Goal: Information Seeking & Learning: Understand process/instructions

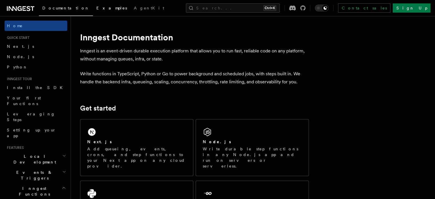
click at [96, 8] on span "Examples" at bounding box center [111, 8] width 31 height 5
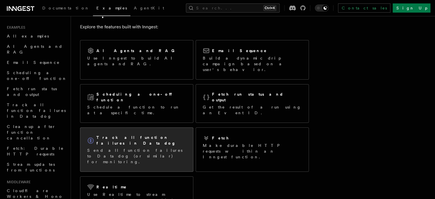
scroll to position [24, 0]
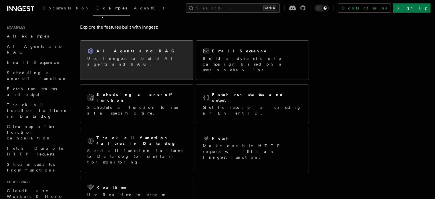
click at [152, 63] on div "AI Agents and RAG Use Inngest to build AI agents and RAG." at bounding box center [136, 57] width 113 height 33
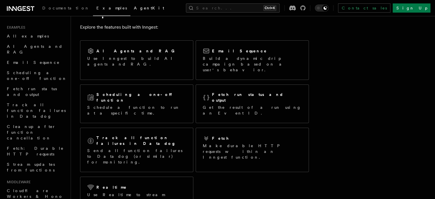
click at [134, 6] on span "AgentKit" at bounding box center [149, 8] width 30 height 5
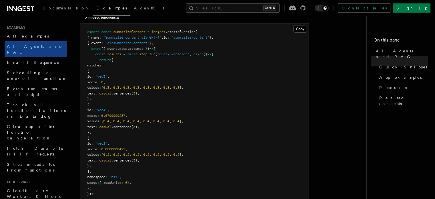
scroll to position [179, 0]
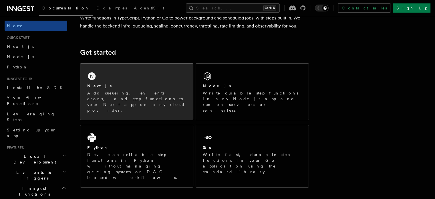
scroll to position [58, 0]
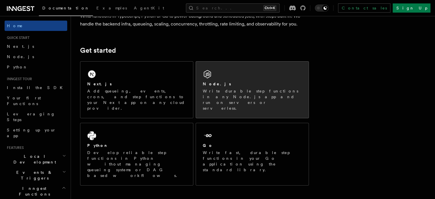
click at [246, 67] on div "Node.js Write durable step functions in any Node.js app and run on servers or s…" at bounding box center [252, 89] width 113 height 56
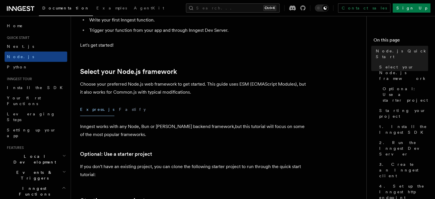
scroll to position [104, 0]
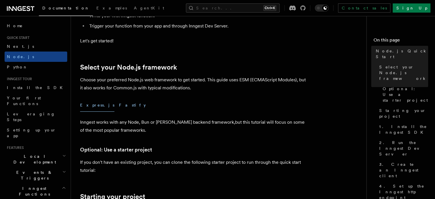
click at [119, 106] on button "Fastify" at bounding box center [132, 105] width 27 height 13
click at [90, 106] on button "Express.js" at bounding box center [97, 105] width 34 height 13
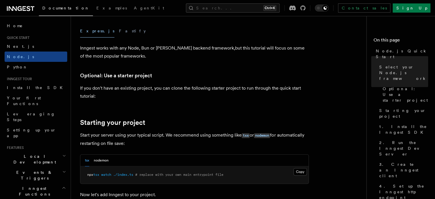
scroll to position [178, 0]
click at [103, 158] on button "nodemon" at bounding box center [101, 160] width 15 height 12
click at [88, 157] on button "tsx" at bounding box center [87, 160] width 4 height 12
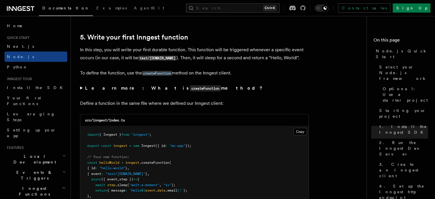
scroll to position [1062, 0]
click at [80, 88] on summary "Learn more: What is createFunction method?" at bounding box center [194, 88] width 229 height 8
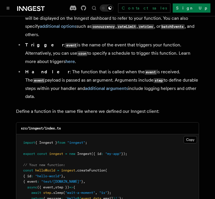
scroll to position [1196, 0]
